Goal: Task Accomplishment & Management: Use online tool/utility

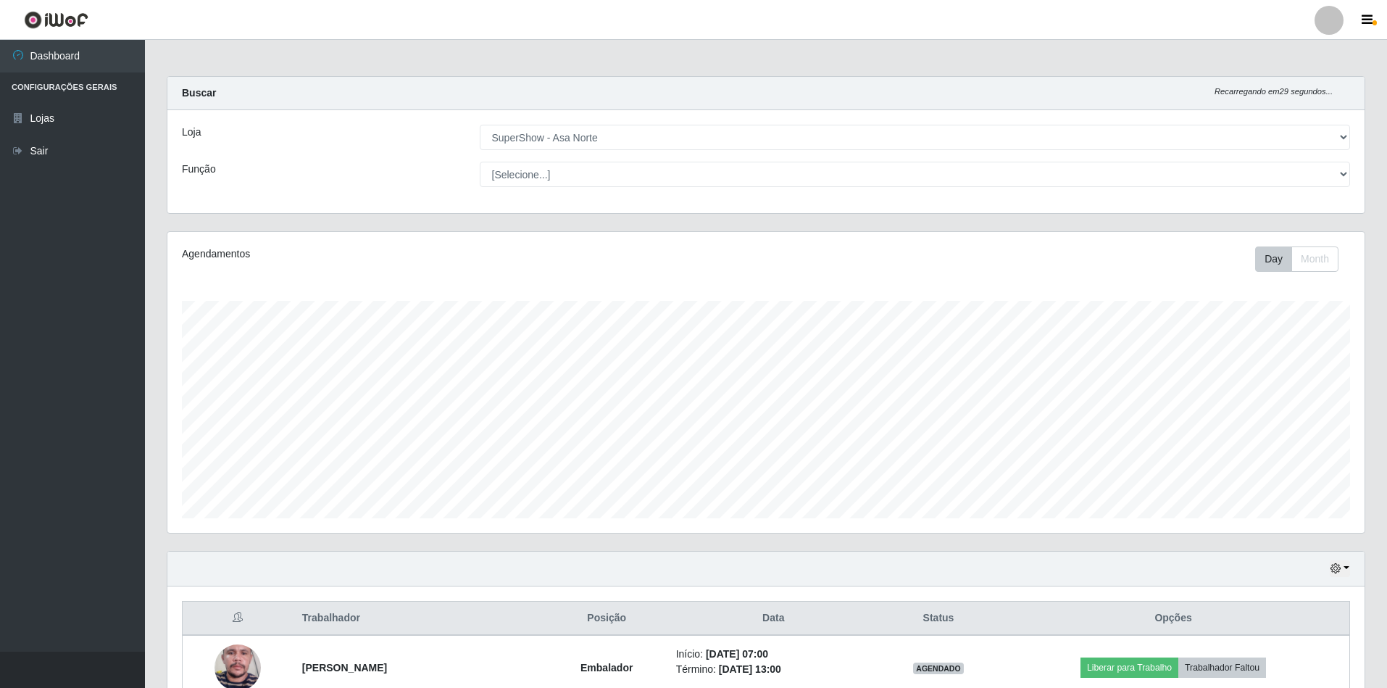
select select "71"
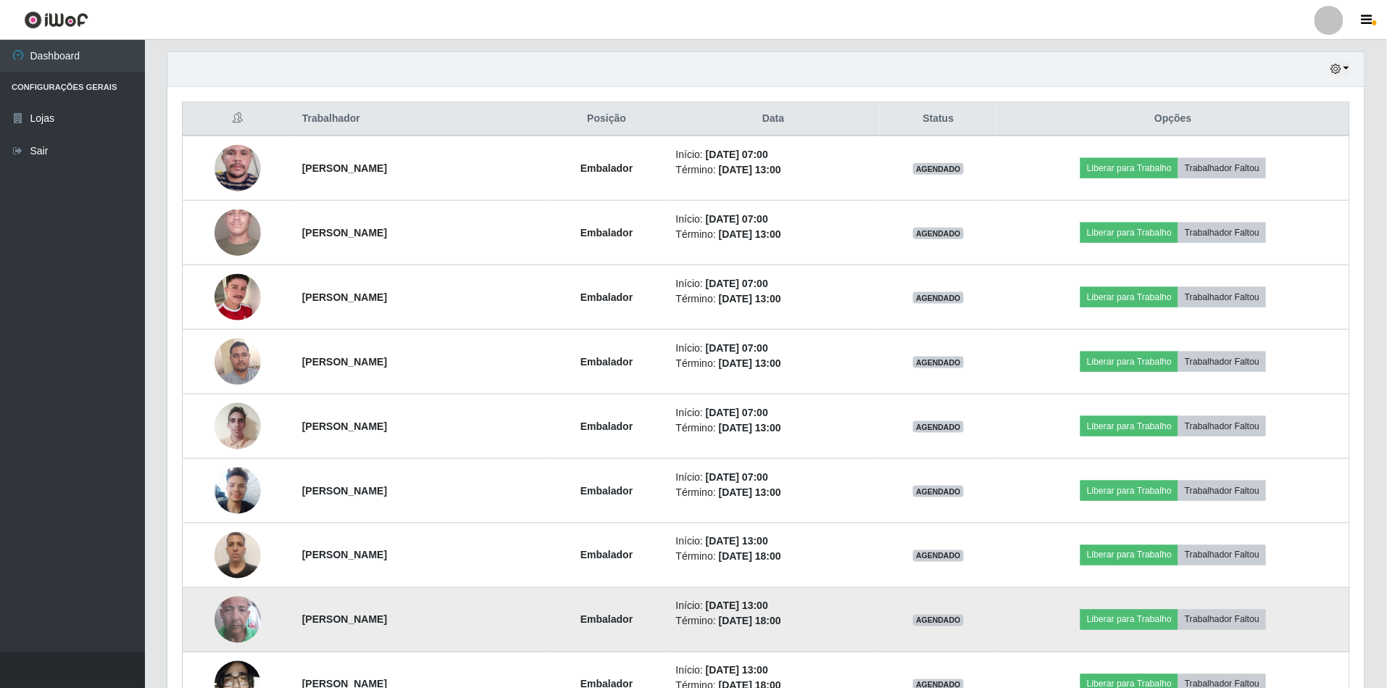
scroll to position [483, 0]
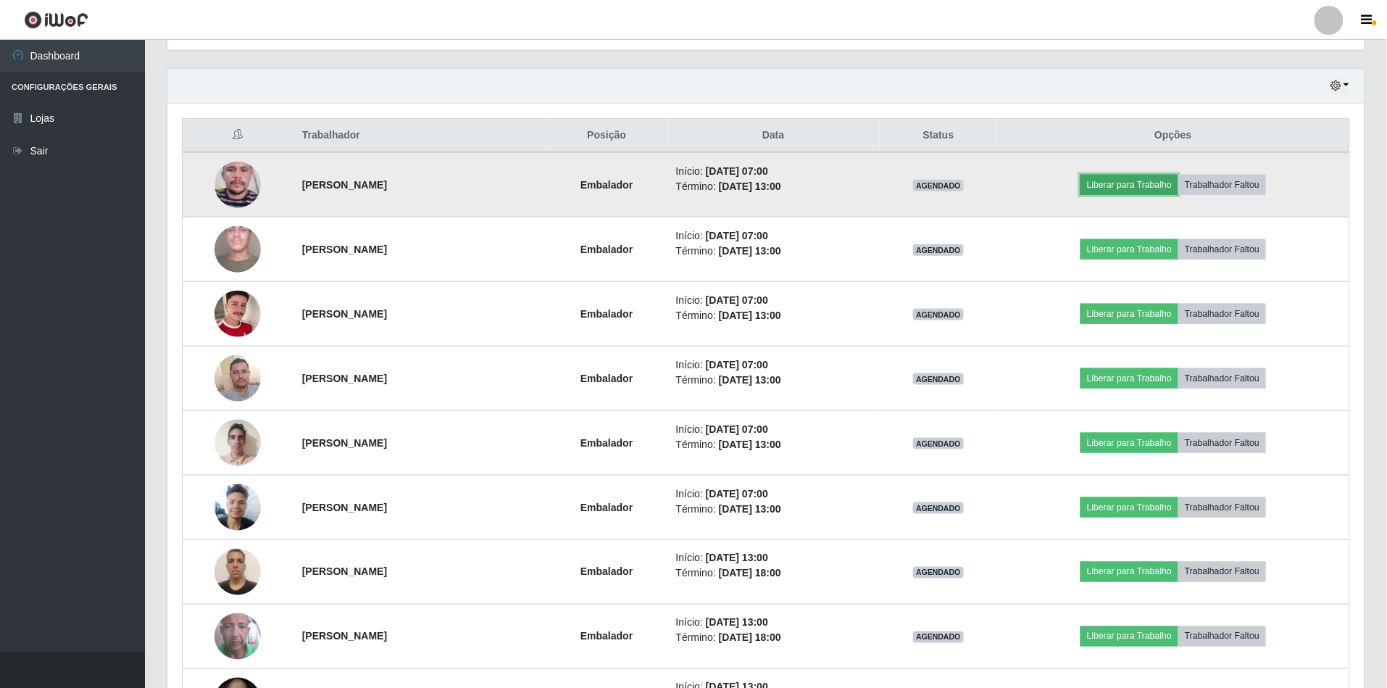
click at [1113, 183] on button "Liberar para Trabalho" at bounding box center [1130, 185] width 98 height 20
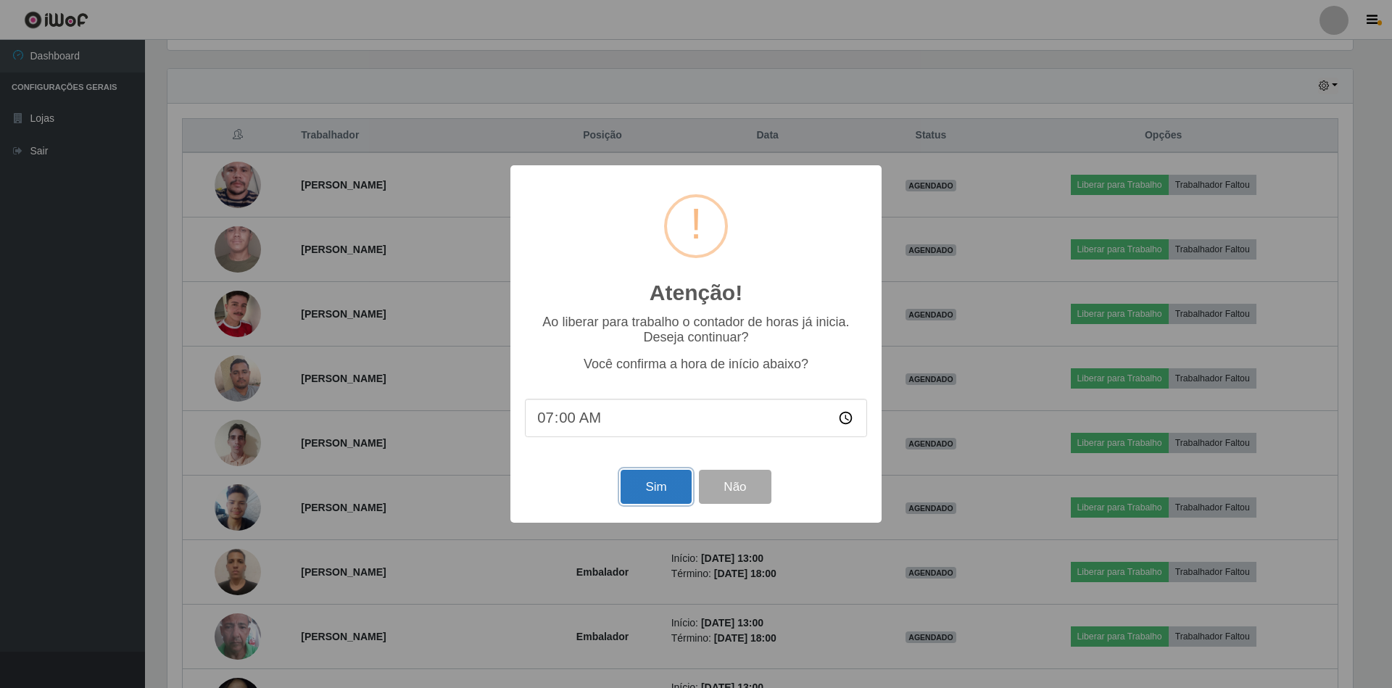
click at [656, 503] on button "Sim" at bounding box center [655, 487] width 70 height 34
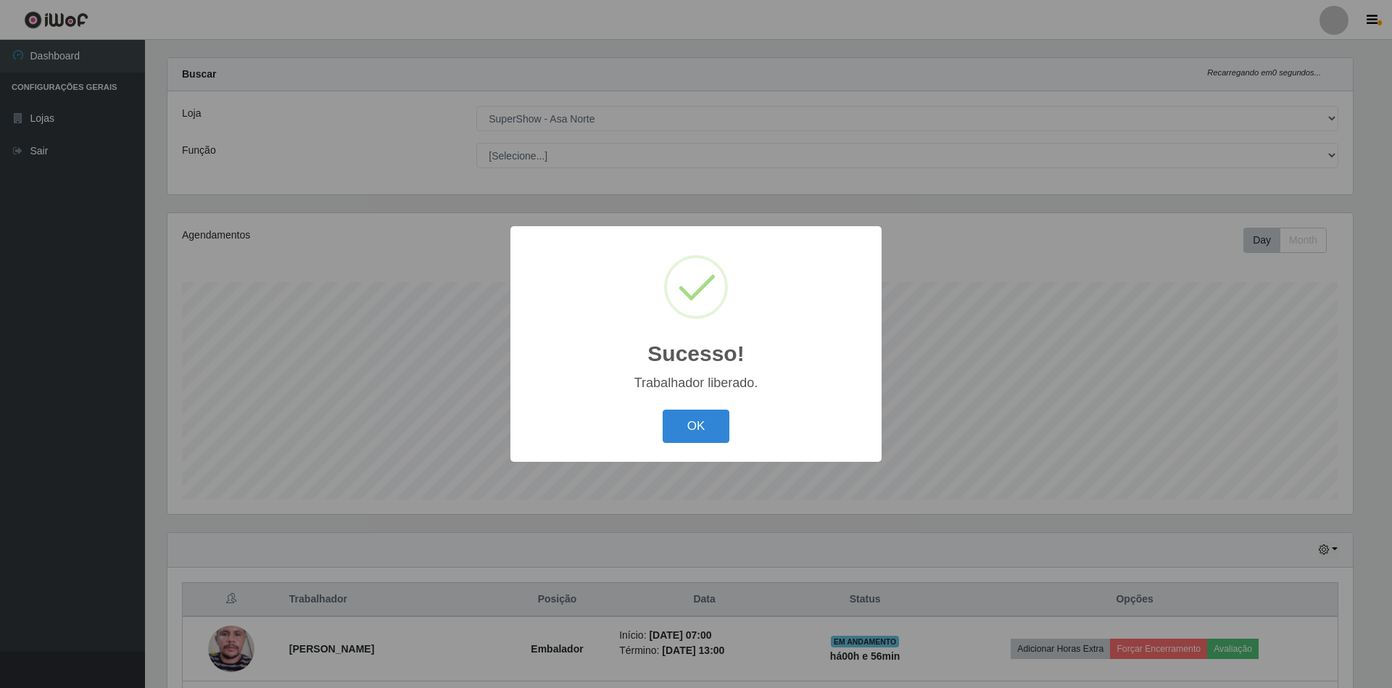
click at [663, 410] on button "OK" at bounding box center [696, 427] width 67 height 34
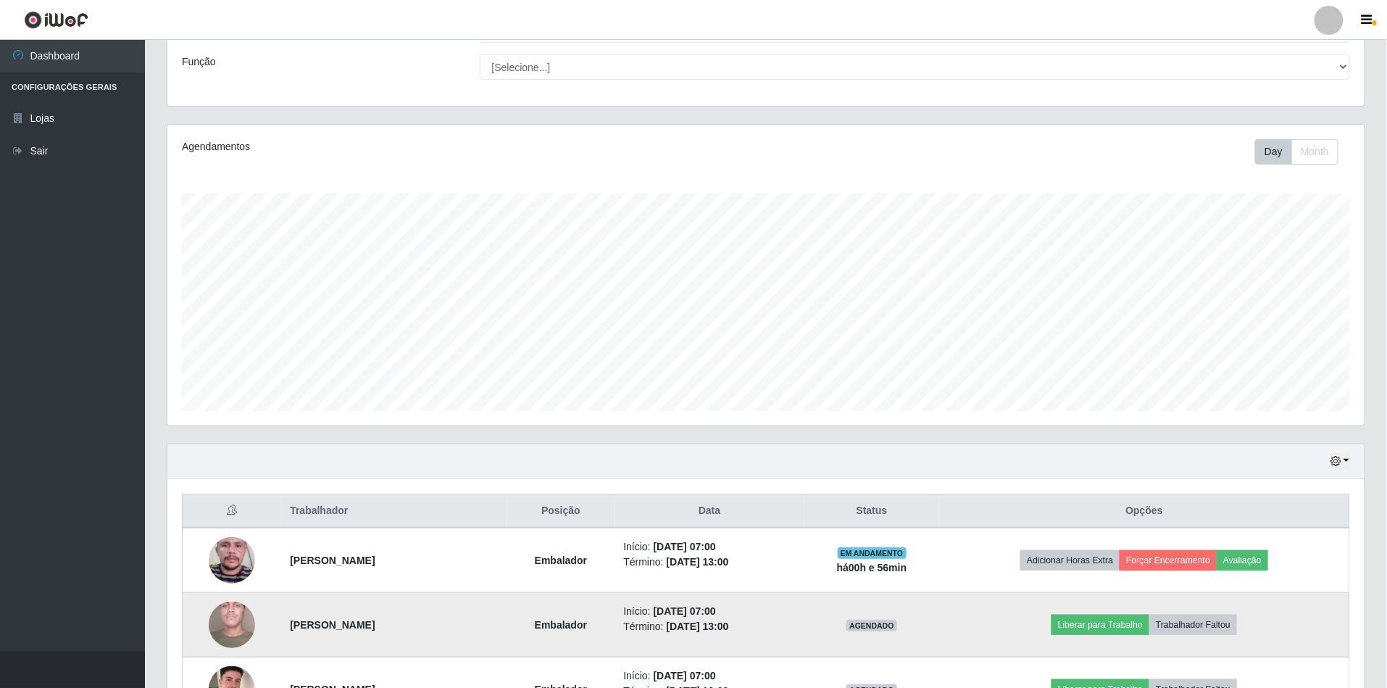
scroll to position [502, 0]
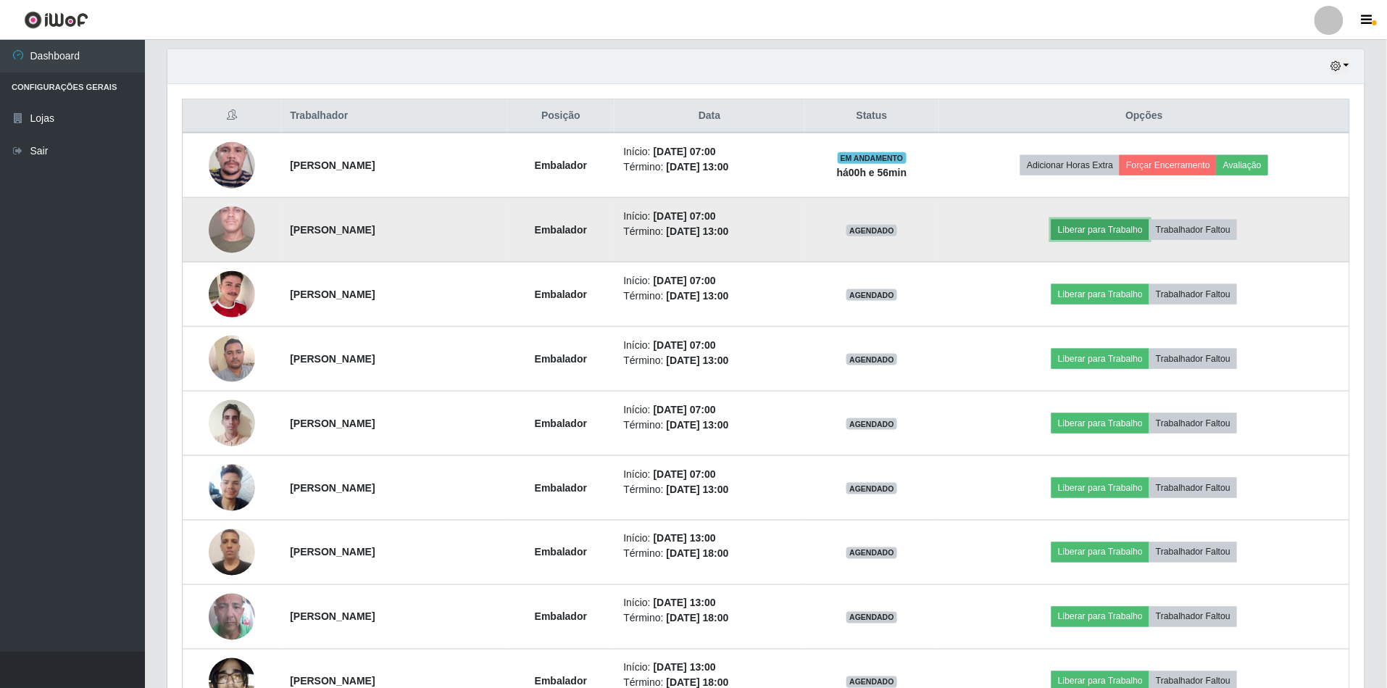
click at [1137, 228] on button "Liberar para Trabalho" at bounding box center [1101, 230] width 98 height 20
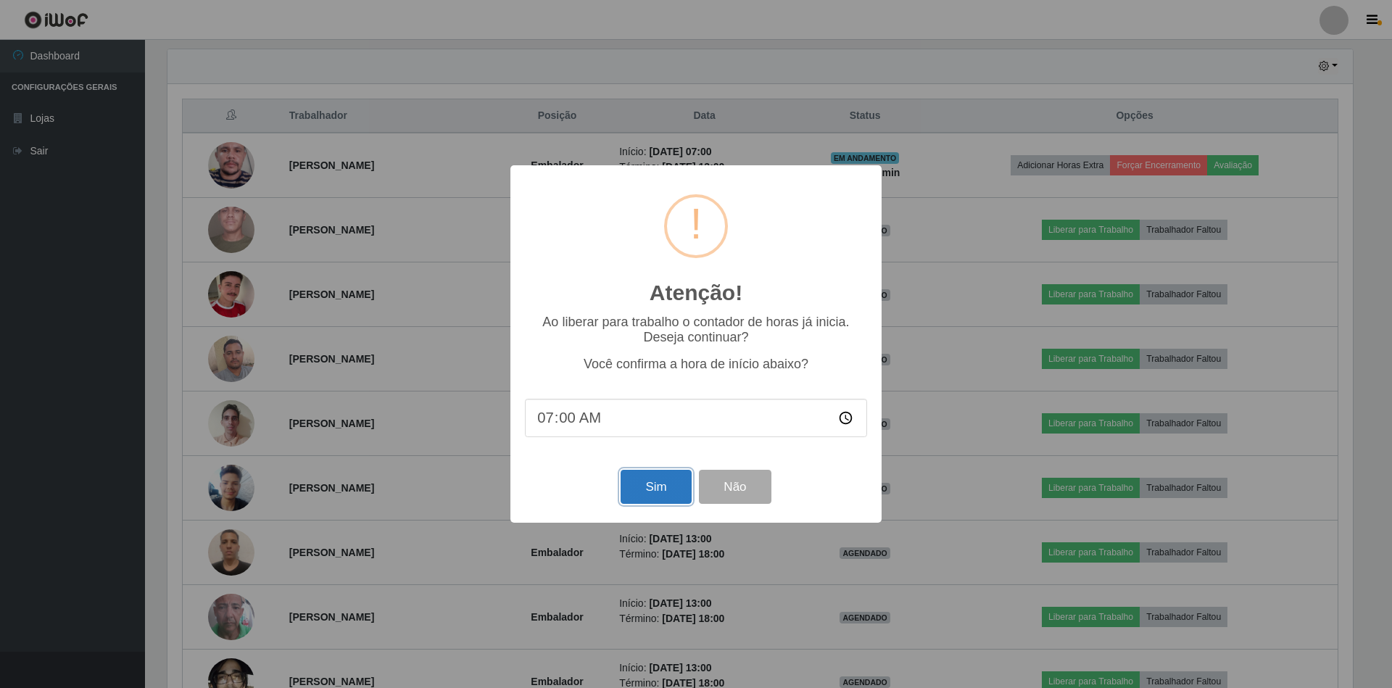
click at [653, 493] on button "Sim" at bounding box center [655, 487] width 70 height 34
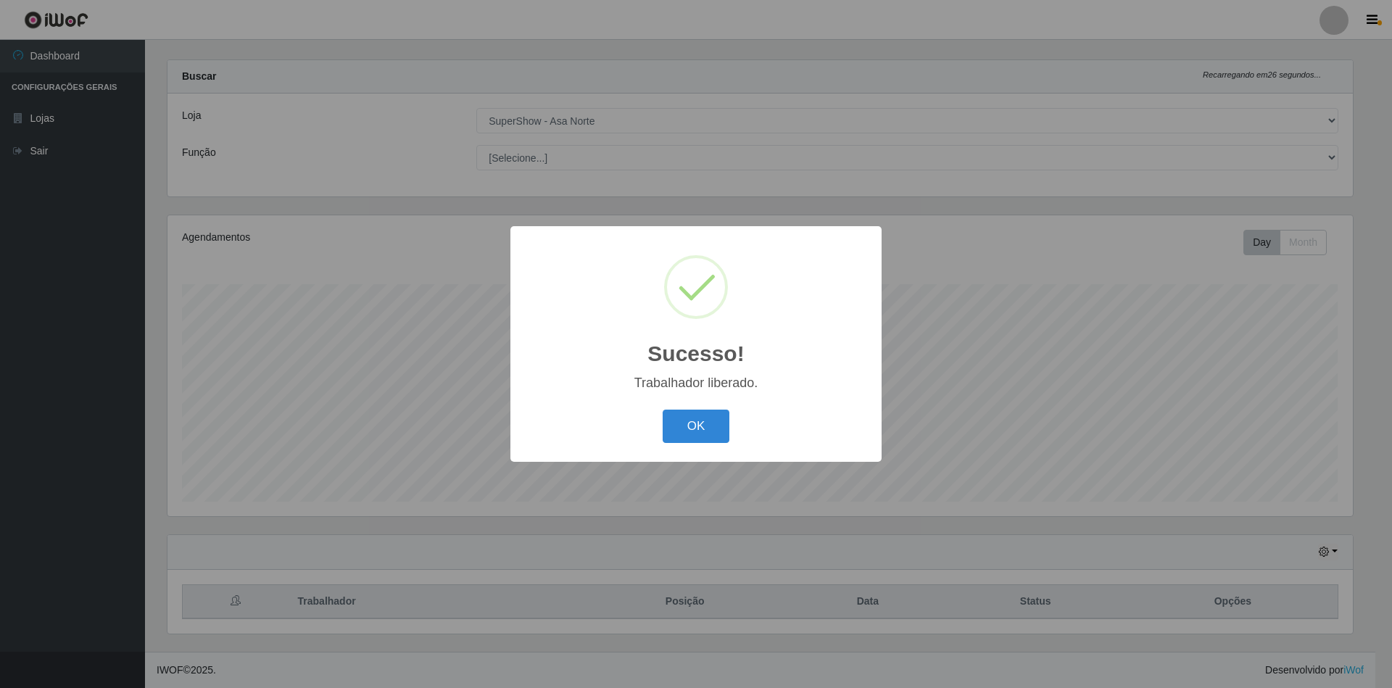
click at [725, 407] on div "OK Cancel" at bounding box center [696, 425] width 342 height 41
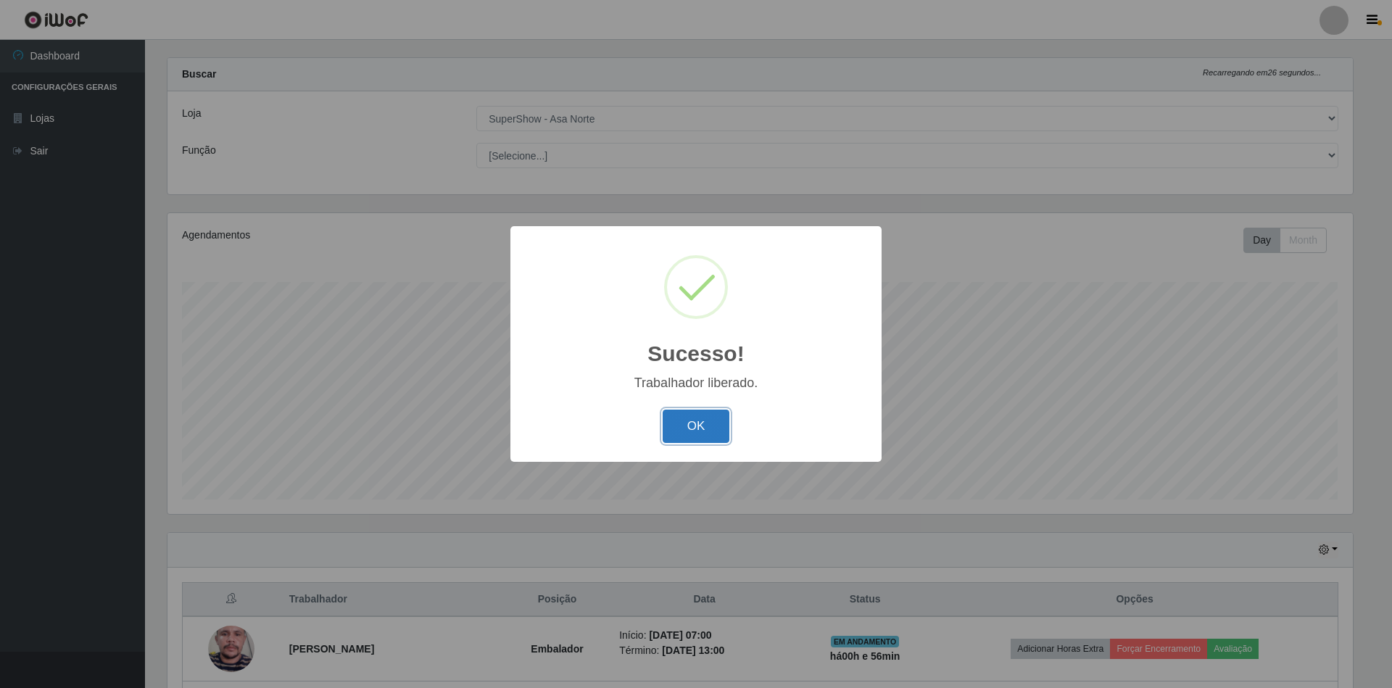
click at [717, 415] on button "OK" at bounding box center [696, 427] width 67 height 34
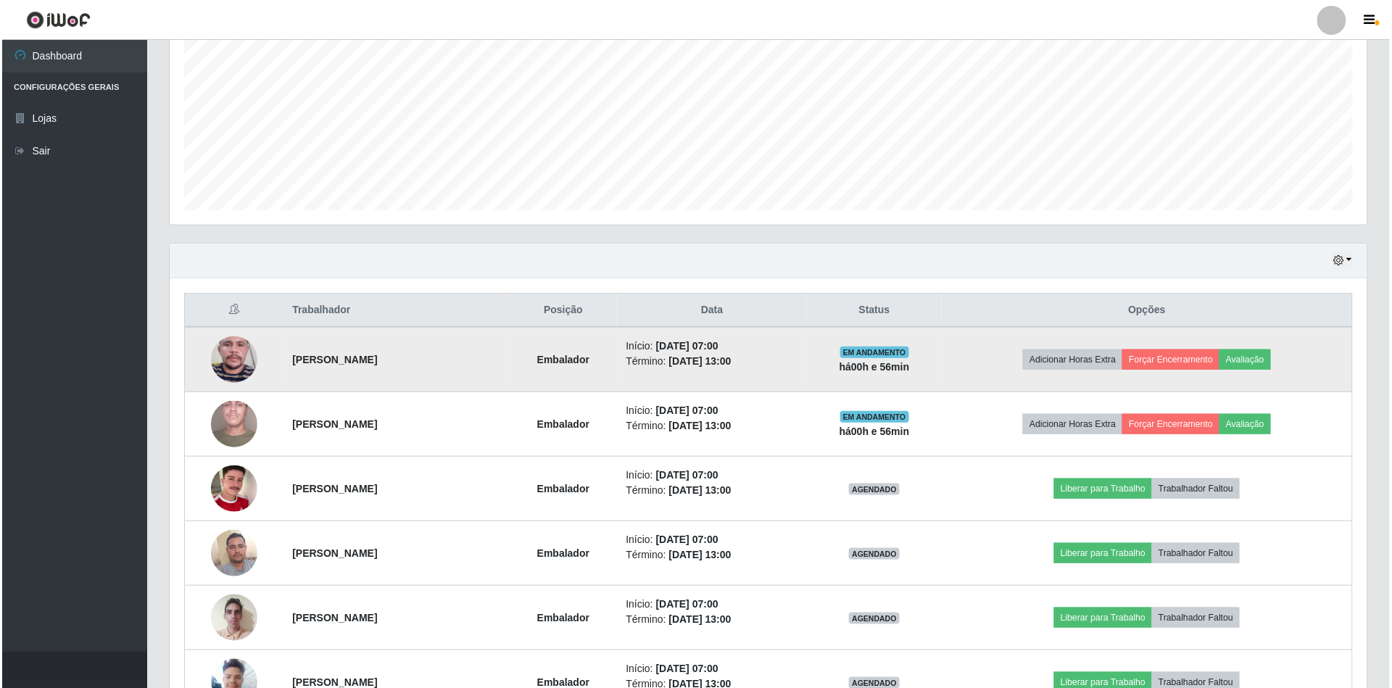
scroll to position [309, 0]
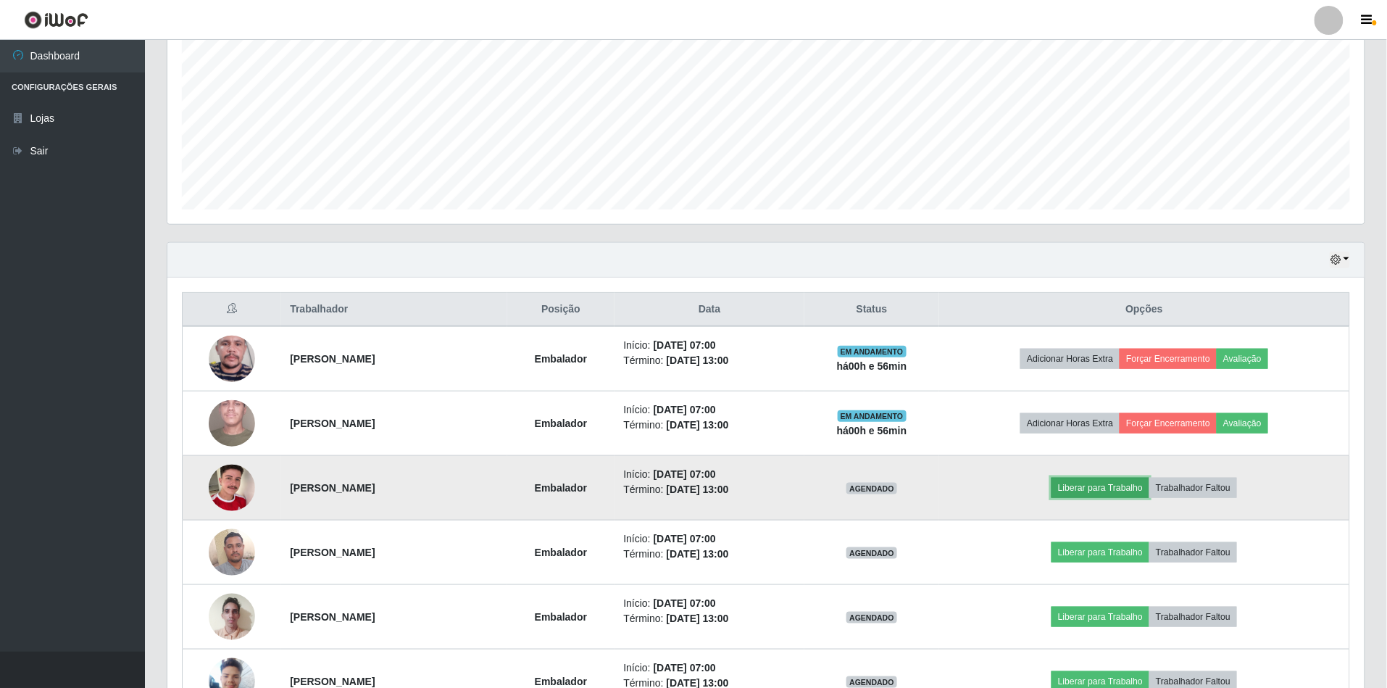
click at [1087, 489] on button "Liberar para Trabalho" at bounding box center [1101, 488] width 98 height 20
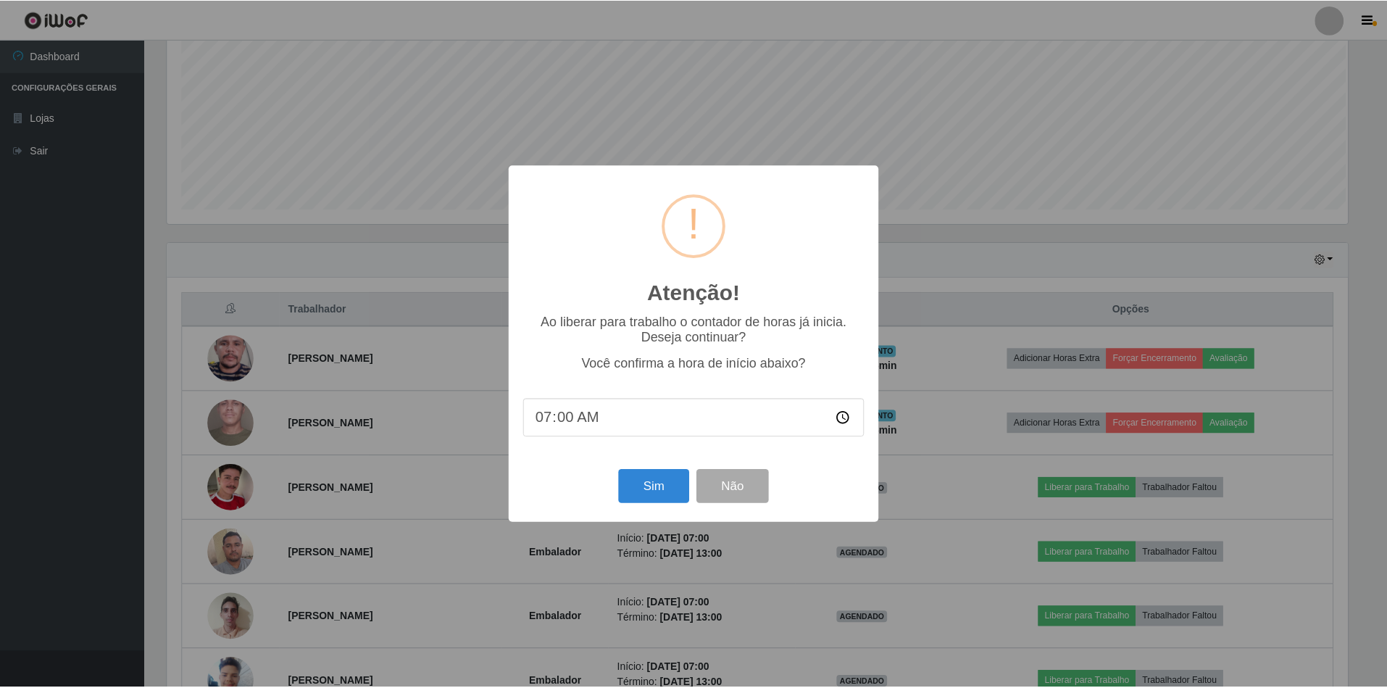
scroll to position [302, 1184]
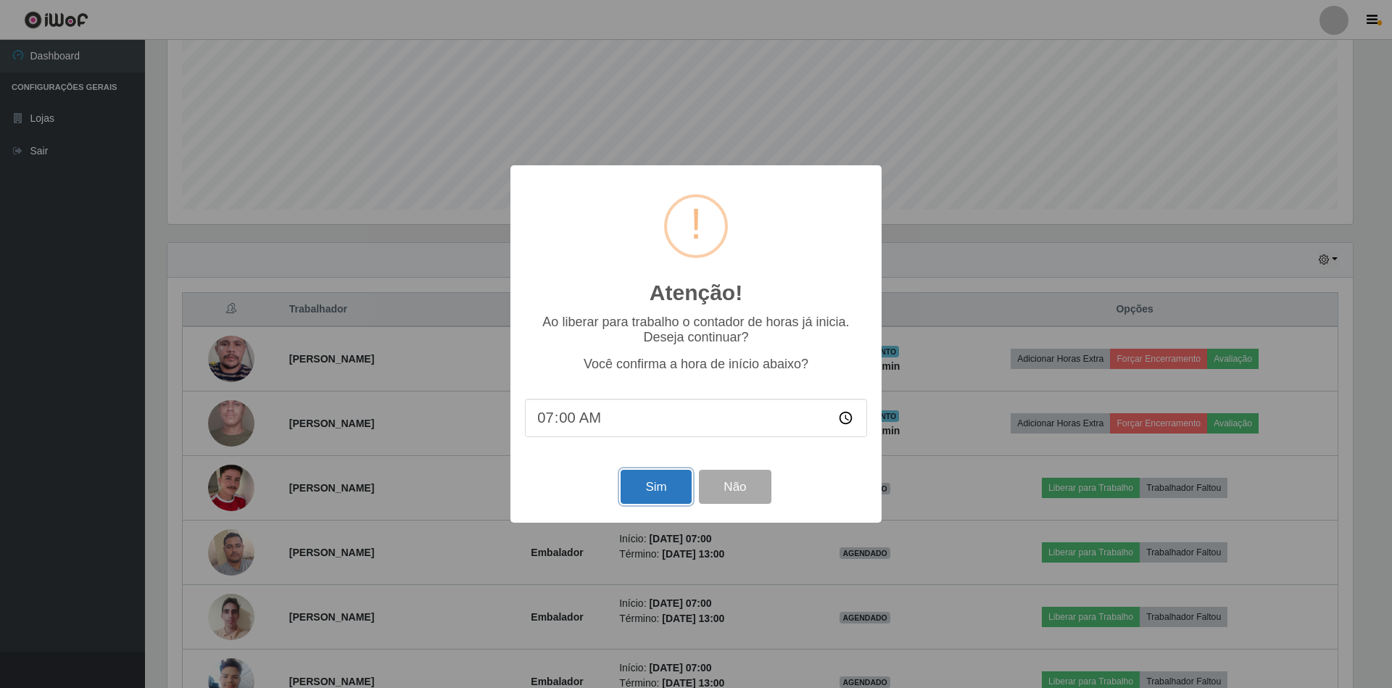
click at [684, 494] on button "Sim" at bounding box center [655, 487] width 70 height 34
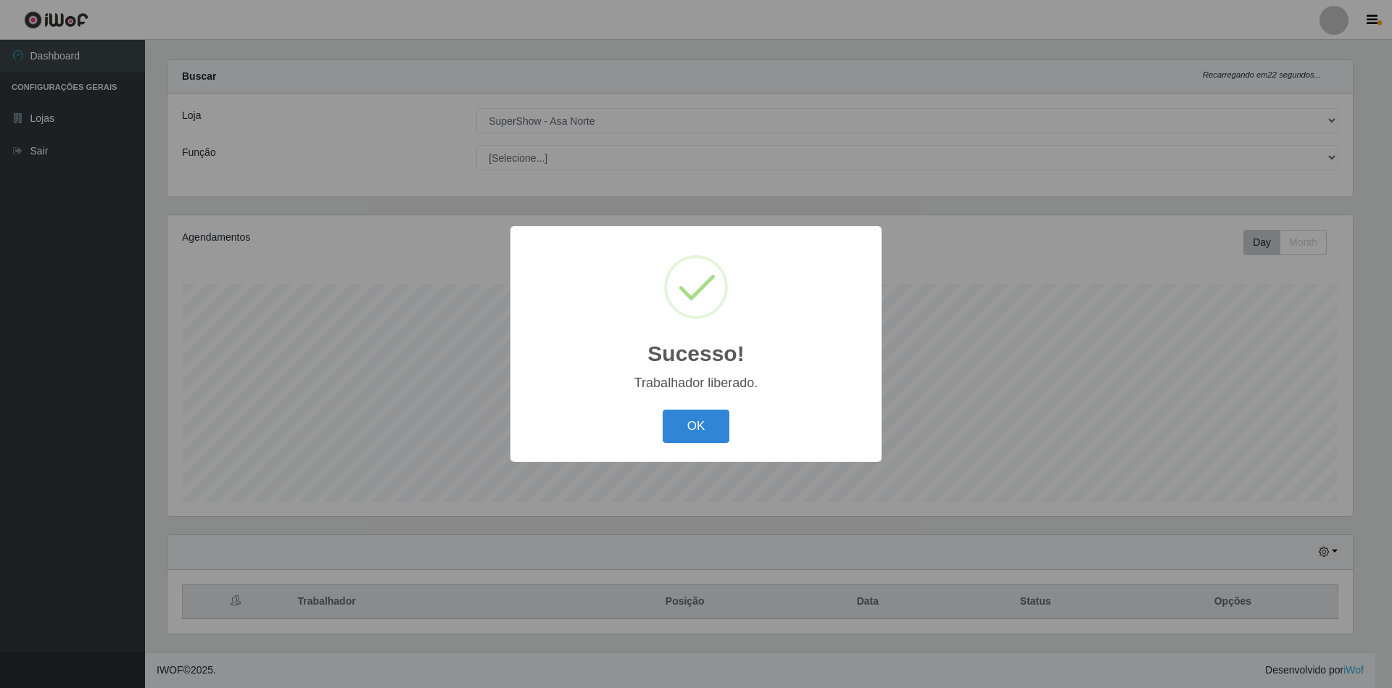
click at [663, 410] on button "OK" at bounding box center [696, 427] width 67 height 34
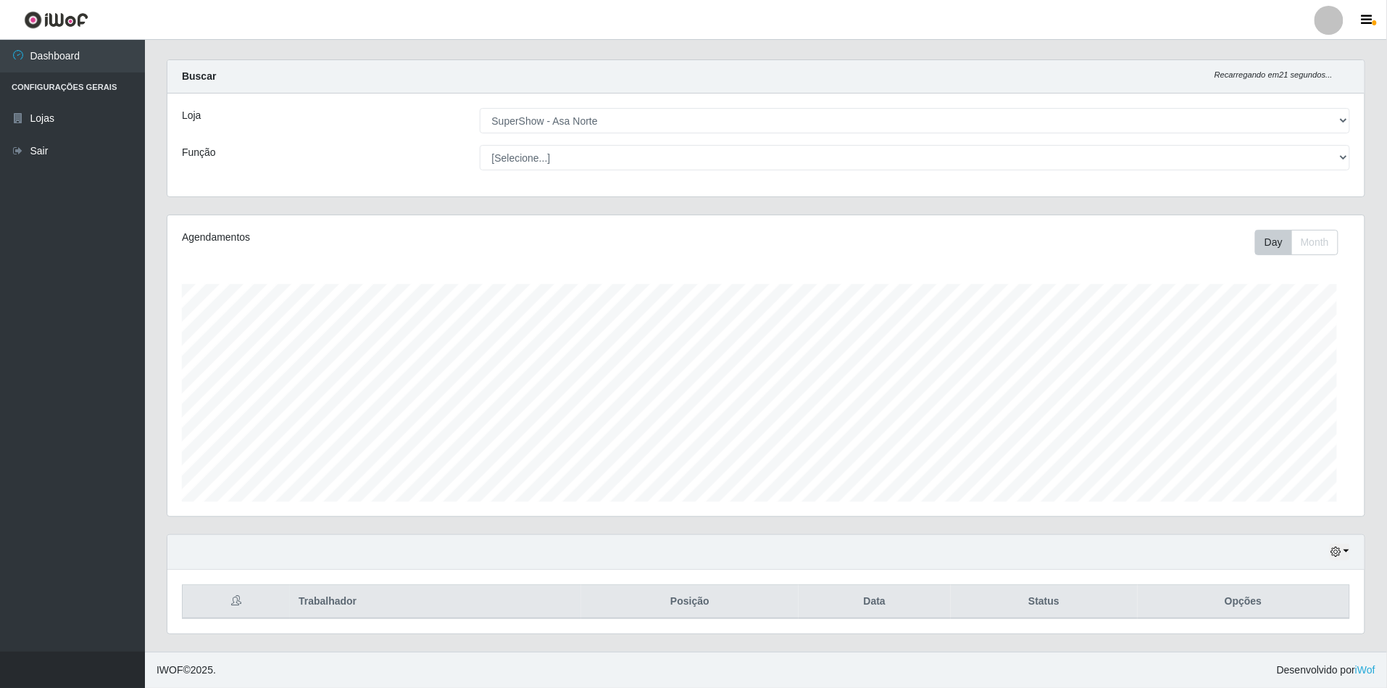
scroll to position [0, 0]
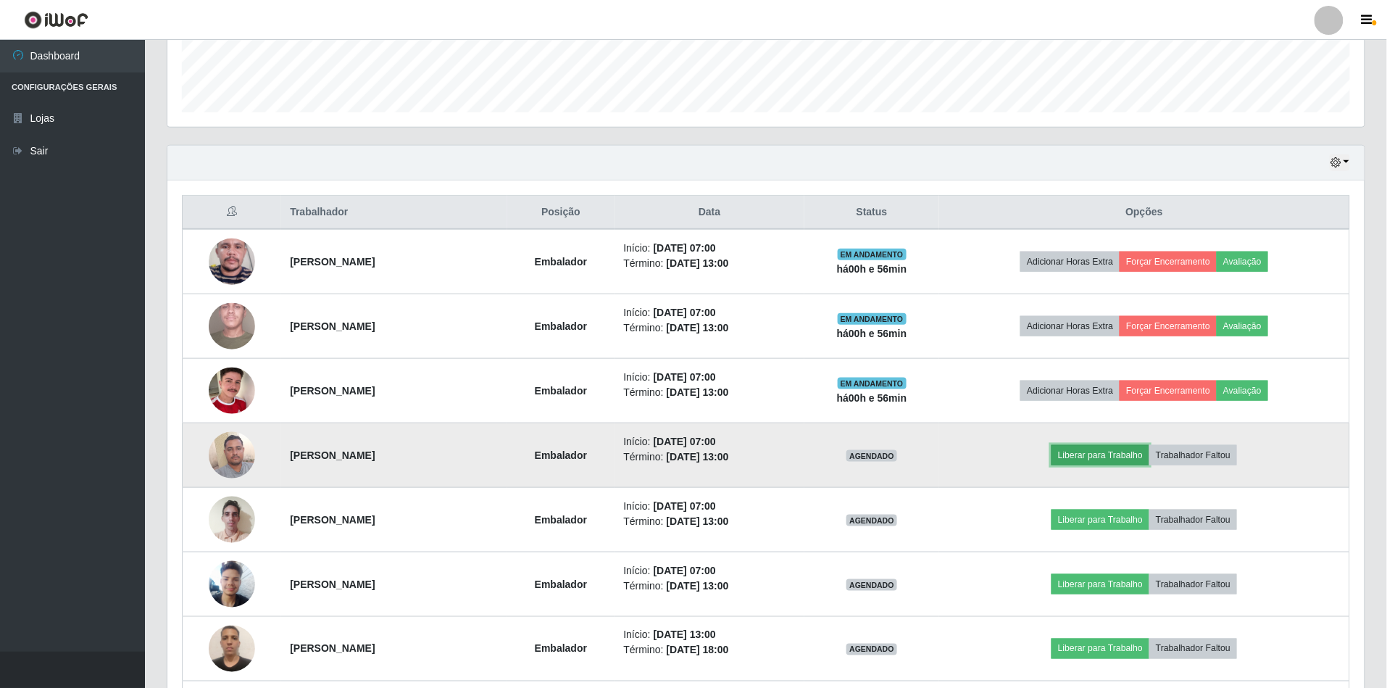
click at [1122, 465] on button "Liberar para Trabalho" at bounding box center [1101, 455] width 98 height 20
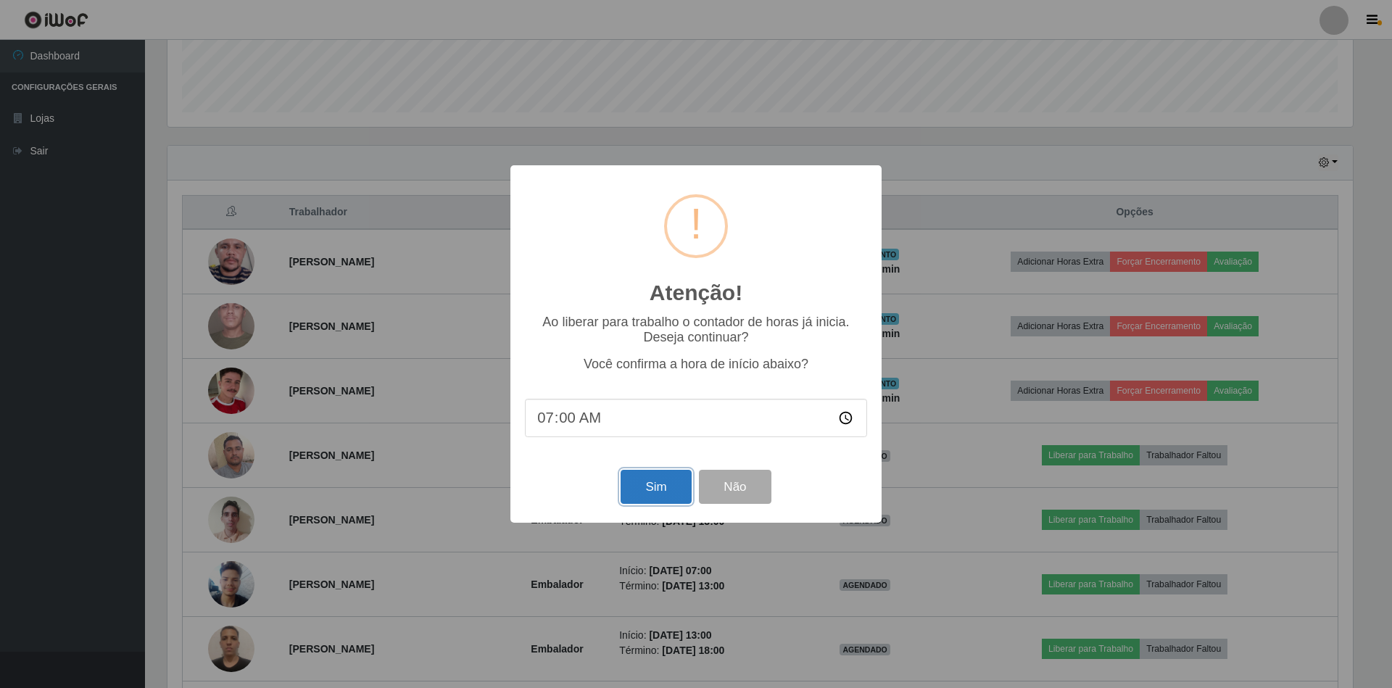
click at [652, 499] on button "Sim" at bounding box center [655, 487] width 70 height 34
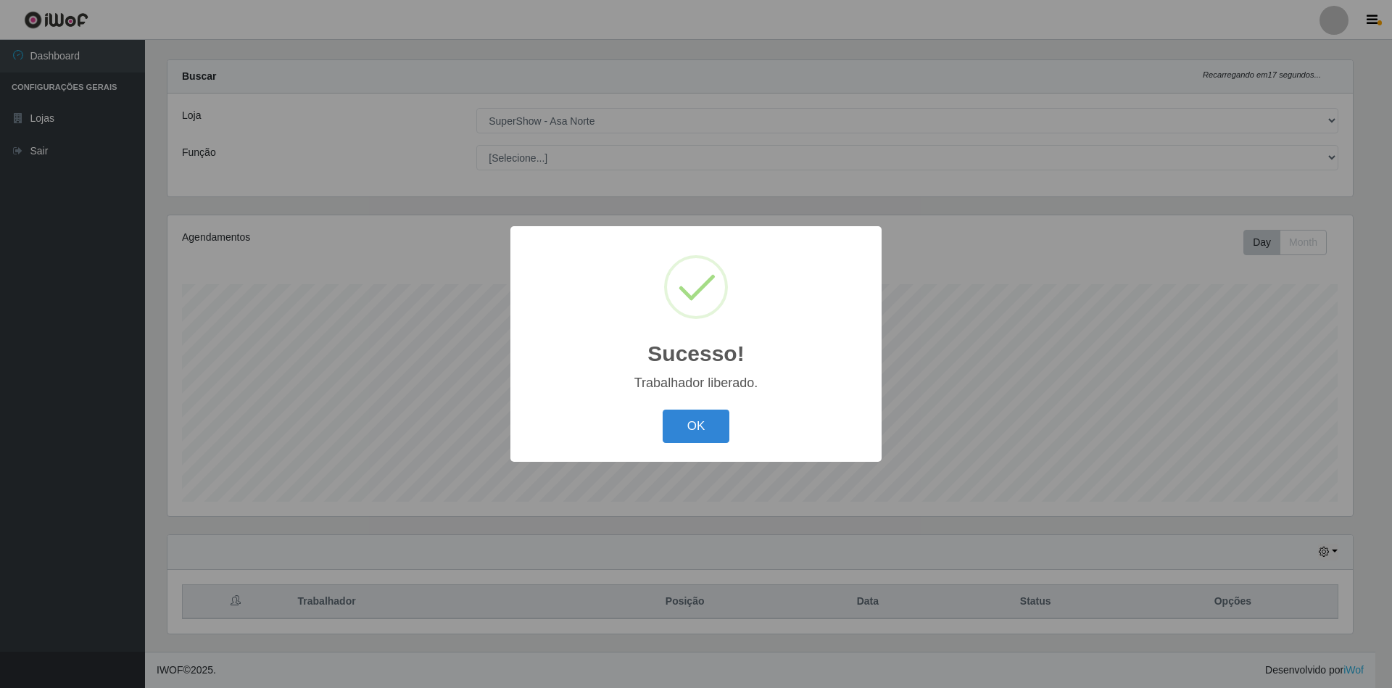
click at [663, 410] on button "OK" at bounding box center [696, 427] width 67 height 34
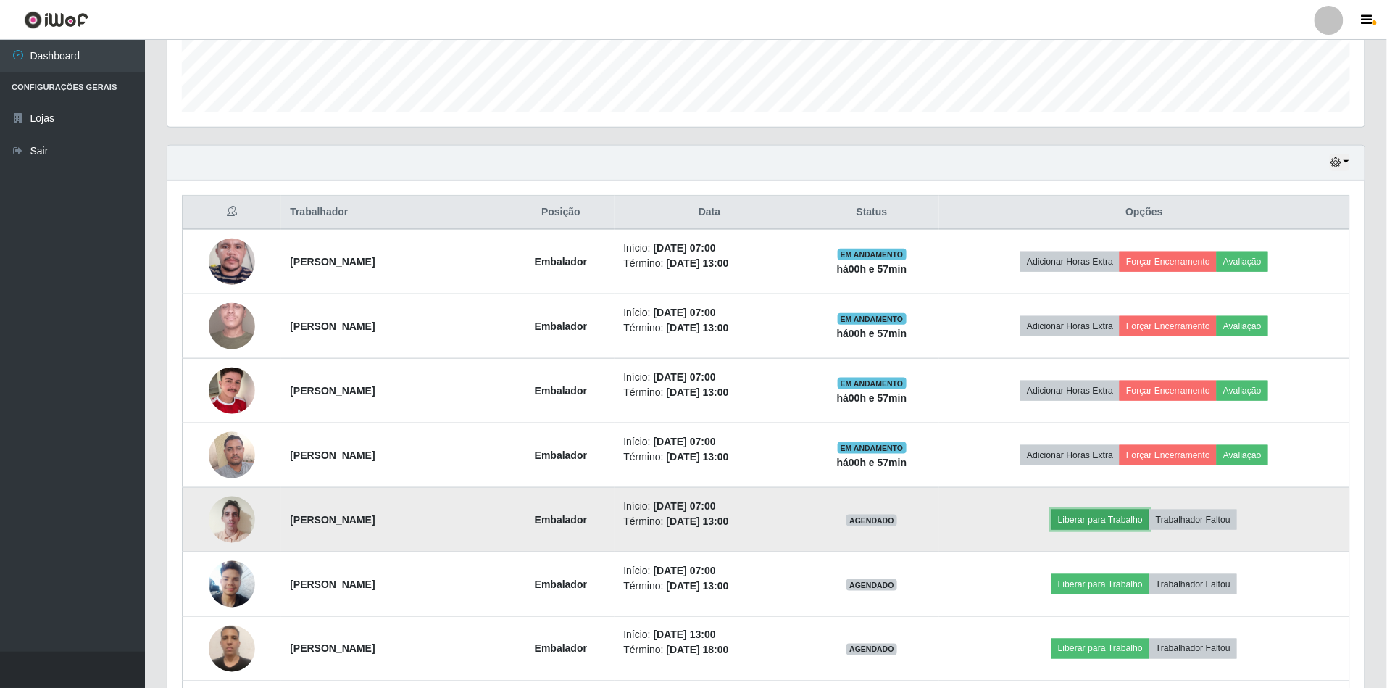
click at [1125, 517] on button "Liberar para Trabalho" at bounding box center [1101, 520] width 98 height 20
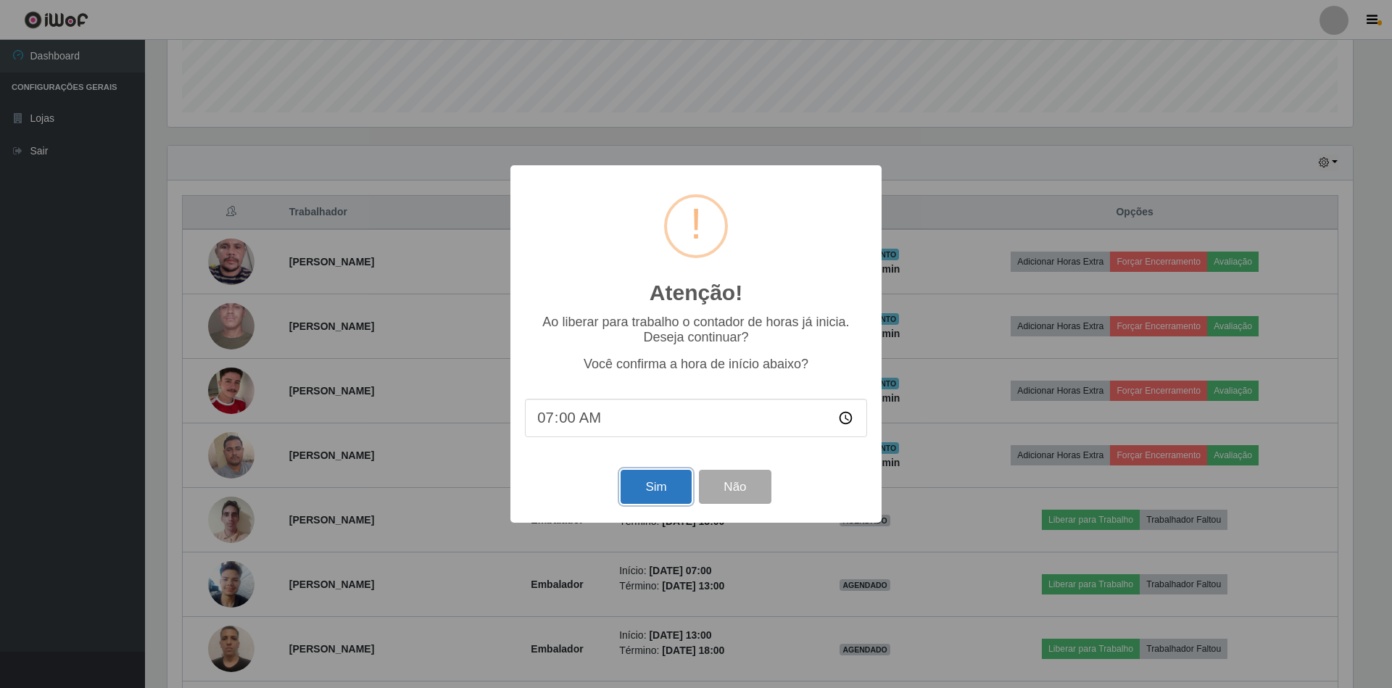
click at [682, 488] on button "Sim" at bounding box center [655, 487] width 70 height 34
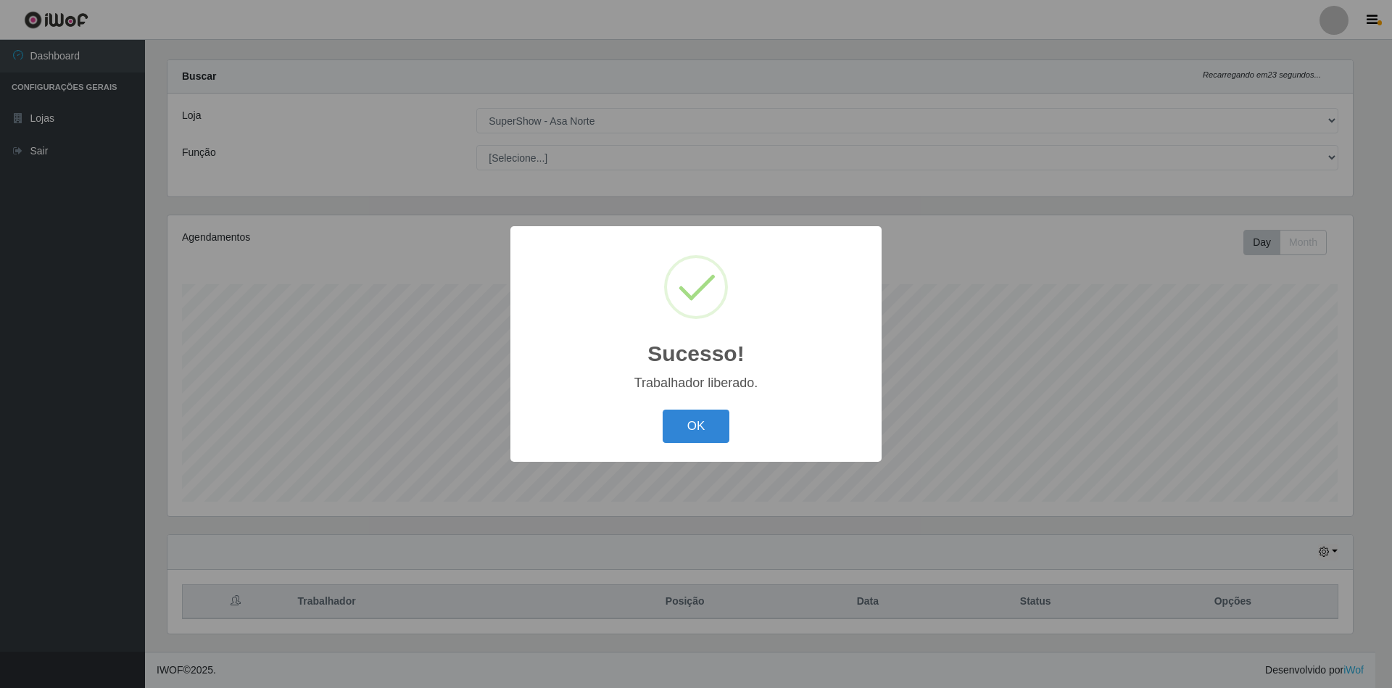
click at [663, 410] on button "OK" at bounding box center [696, 427] width 67 height 34
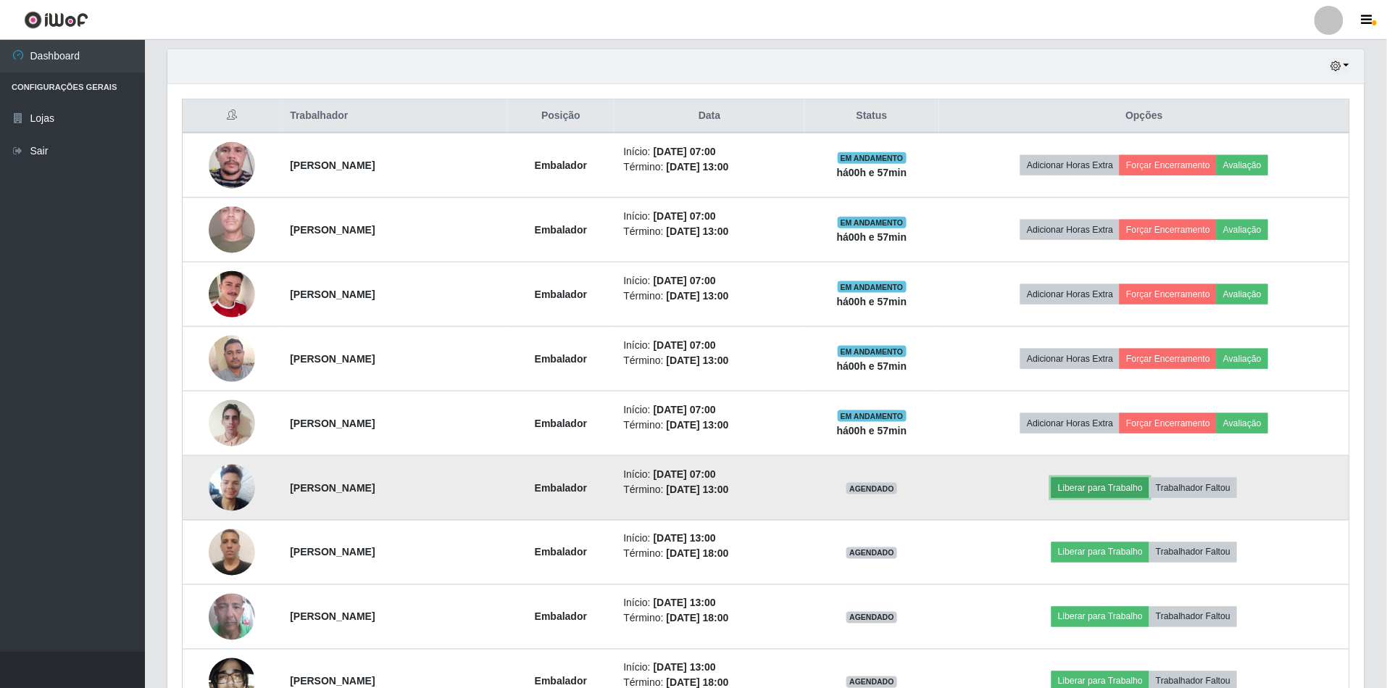
click at [1106, 489] on button "Liberar para Trabalho" at bounding box center [1101, 488] width 98 height 20
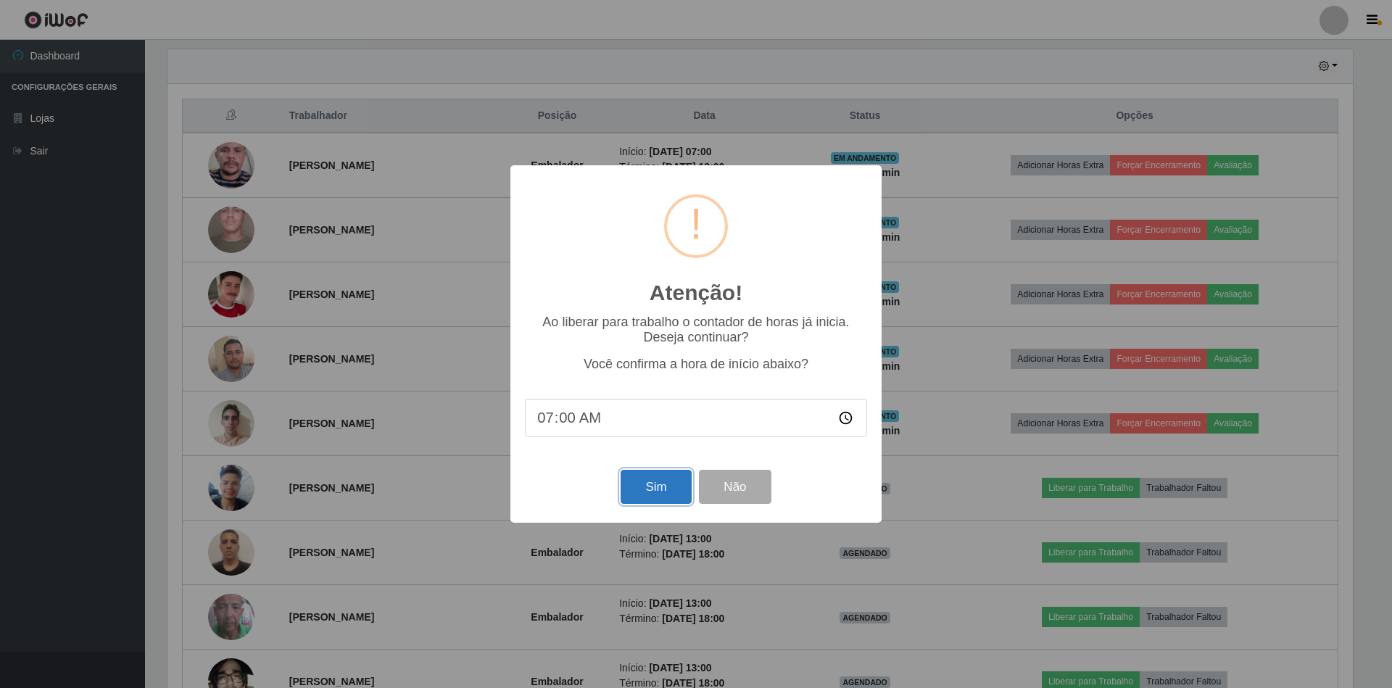
click at [632, 497] on button "Sim" at bounding box center [655, 487] width 70 height 34
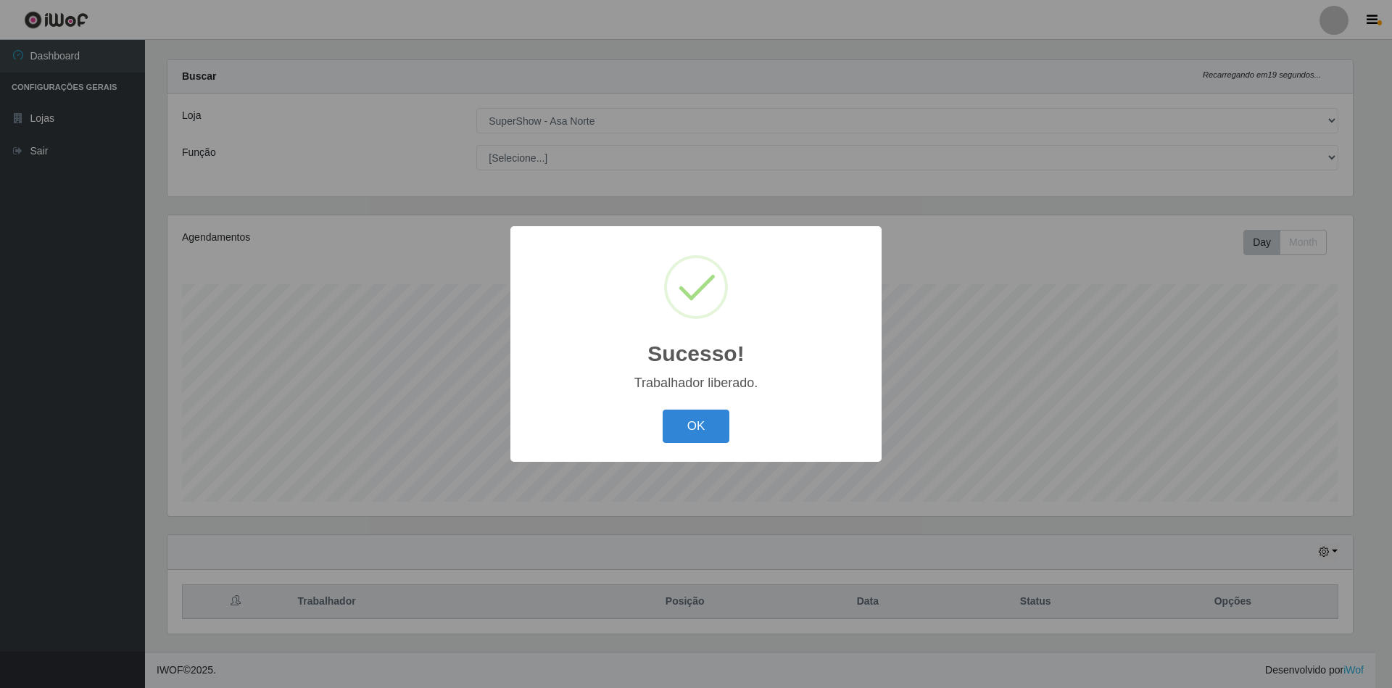
click at [663, 410] on button "OK" at bounding box center [696, 427] width 67 height 34
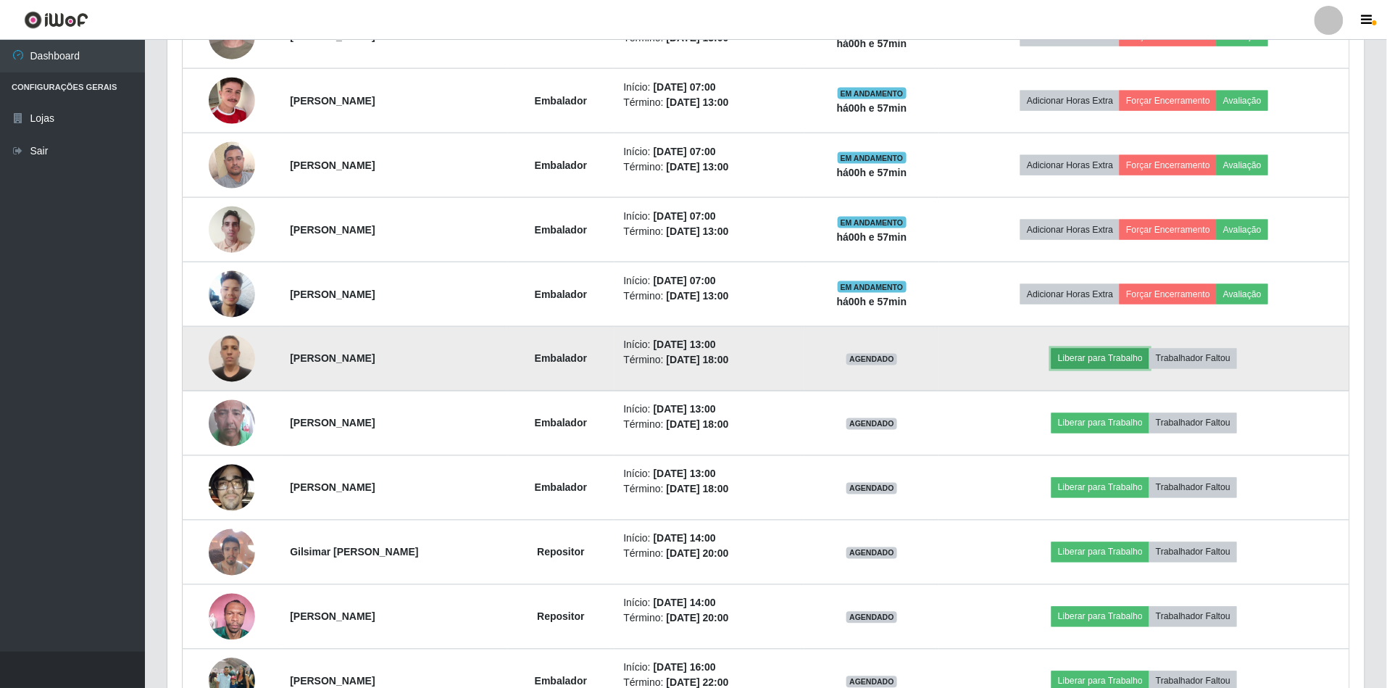
click at [1097, 366] on button "Liberar para Trabalho" at bounding box center [1101, 359] width 98 height 20
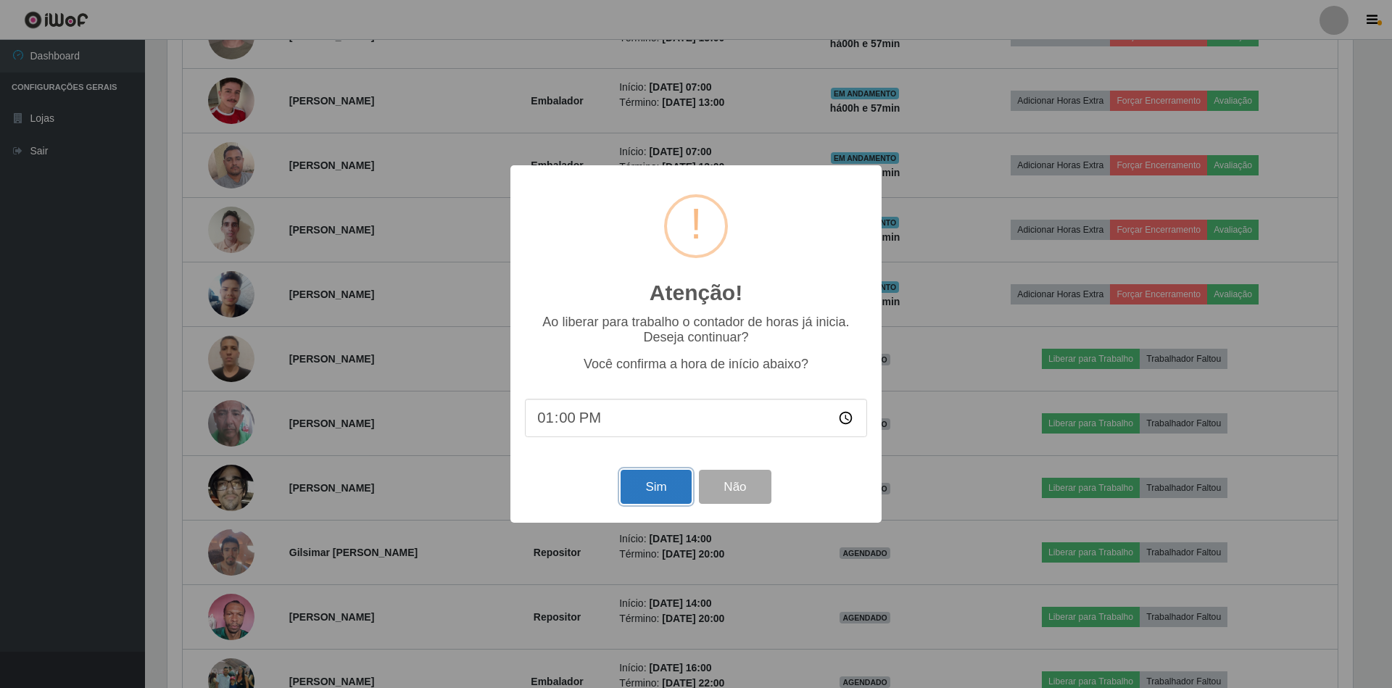
click at [665, 491] on button "Sim" at bounding box center [655, 487] width 70 height 34
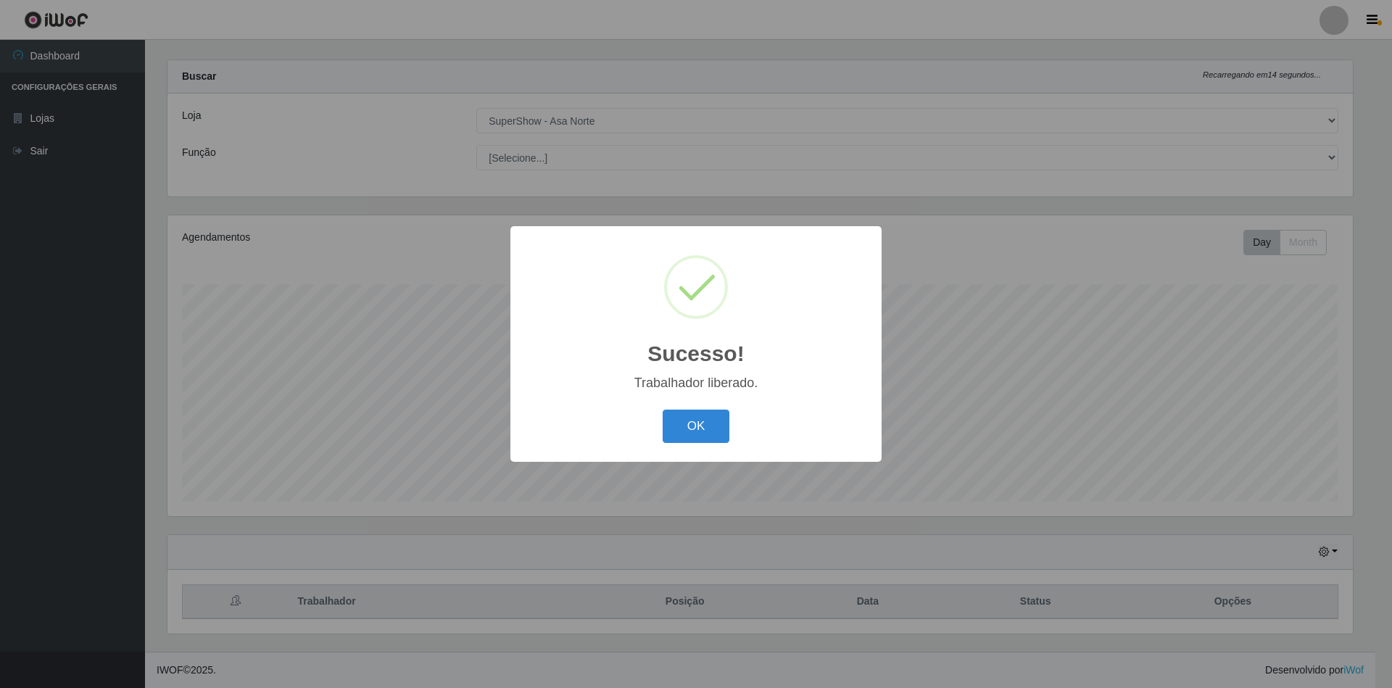
click at [663, 410] on button "OK" at bounding box center [696, 427] width 67 height 34
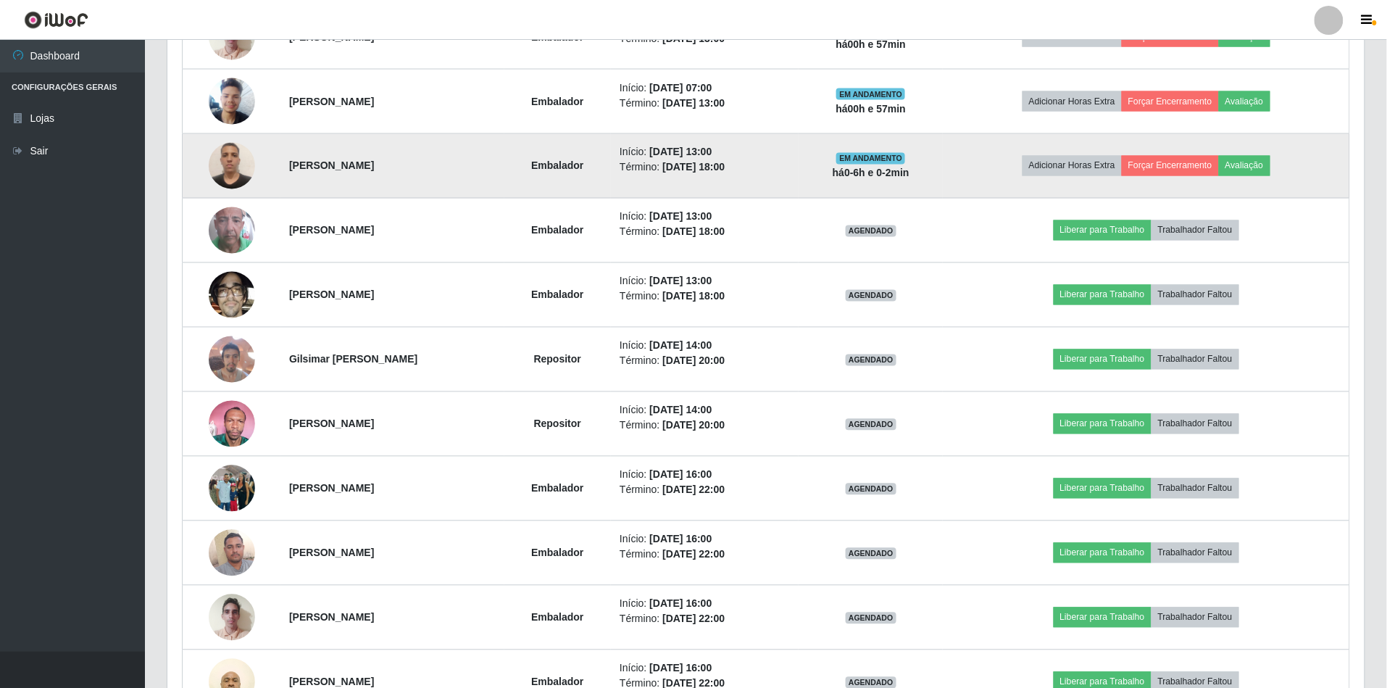
click at [227, 157] on img at bounding box center [232, 166] width 46 height 62
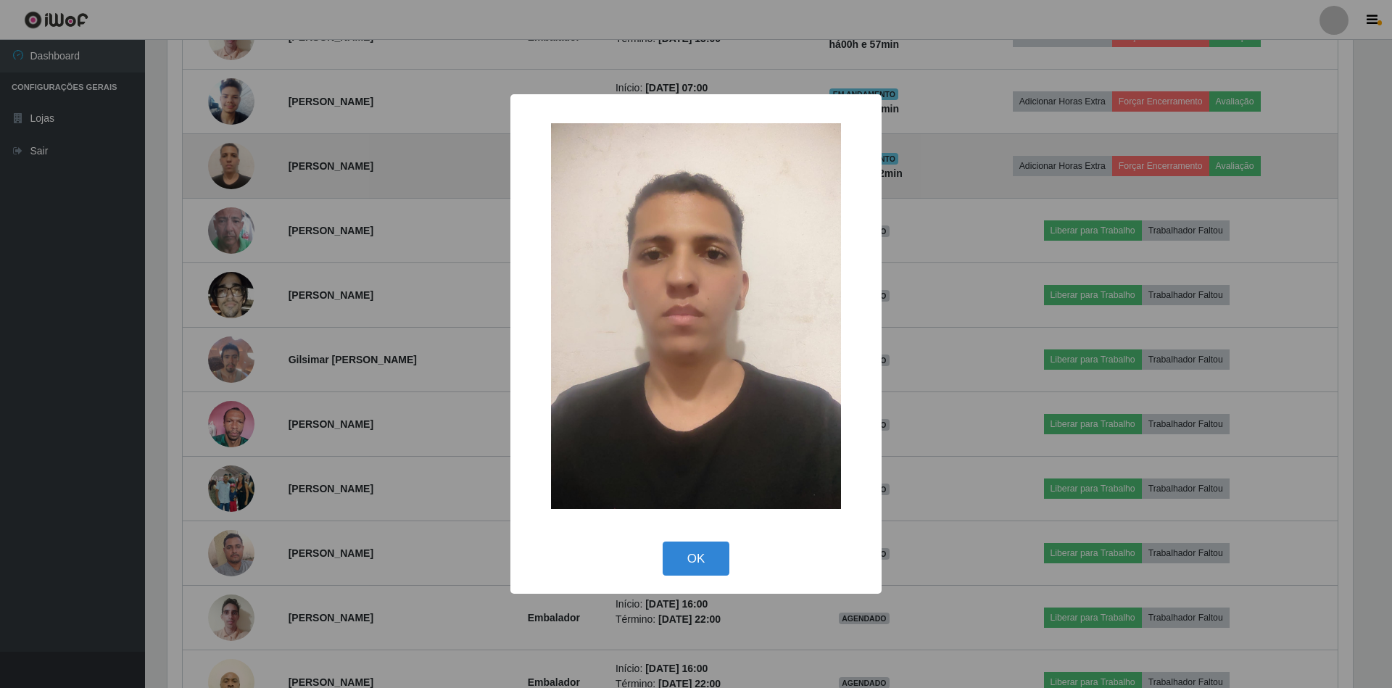
click at [663, 541] on button "OK" at bounding box center [696, 558] width 67 height 34
